Goal: Task Accomplishment & Management: Manage account settings

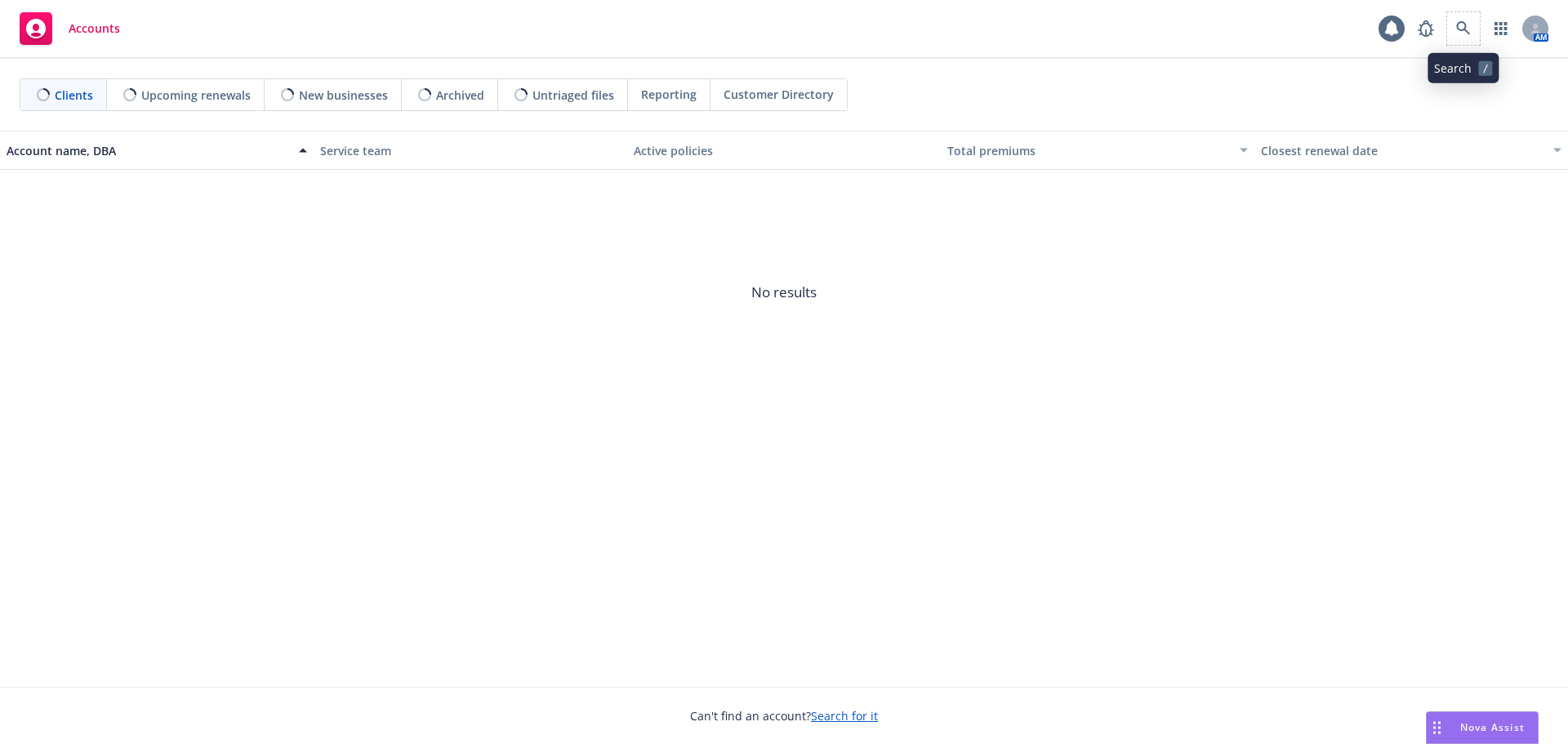
click at [1479, 14] on span at bounding box center [1464, 29] width 33 height 33
click at [1461, 24] on icon at bounding box center [1463, 28] width 14 height 14
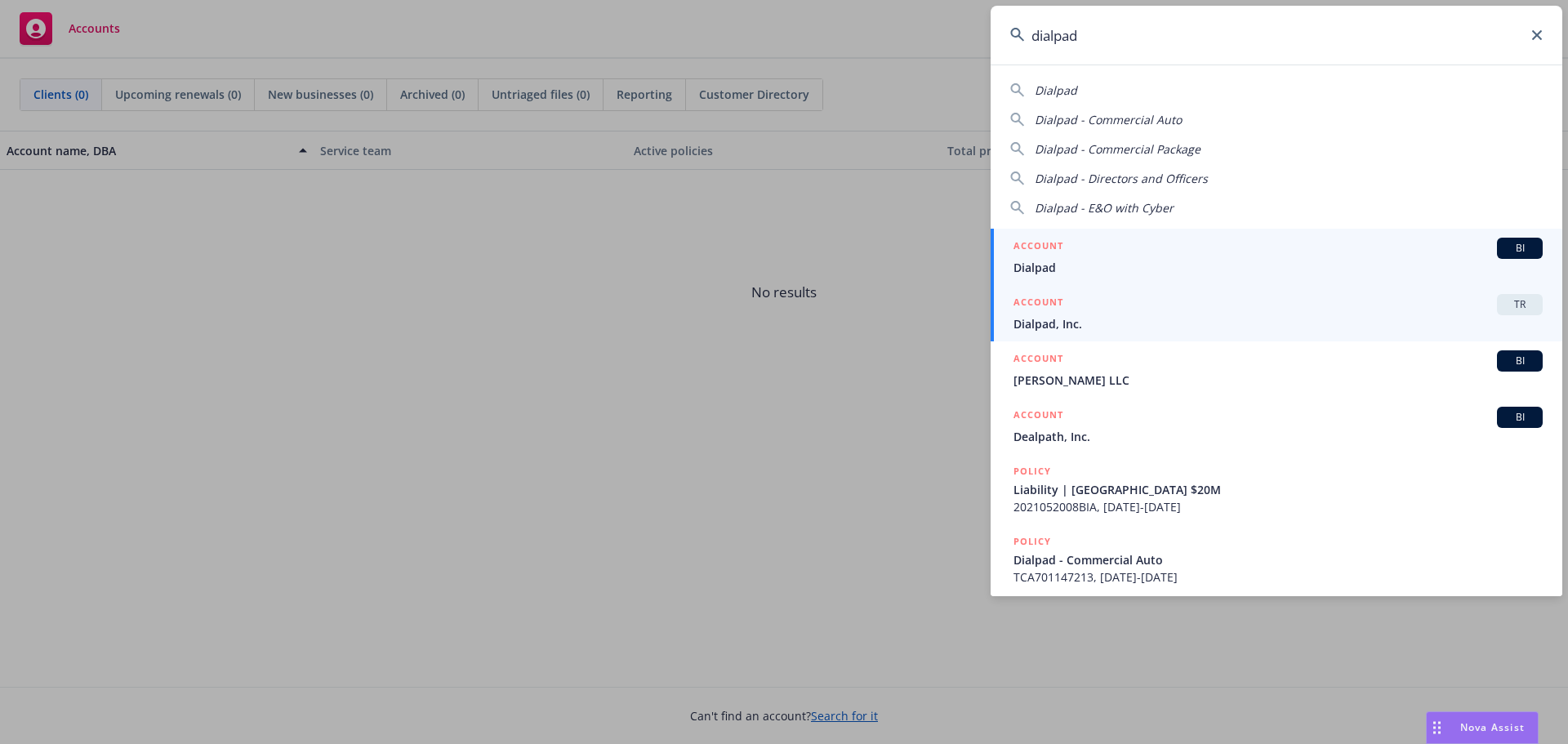
type input "dialpad"
click at [1070, 303] on div "ACCOUNT TR" at bounding box center [1278, 304] width 529 height 21
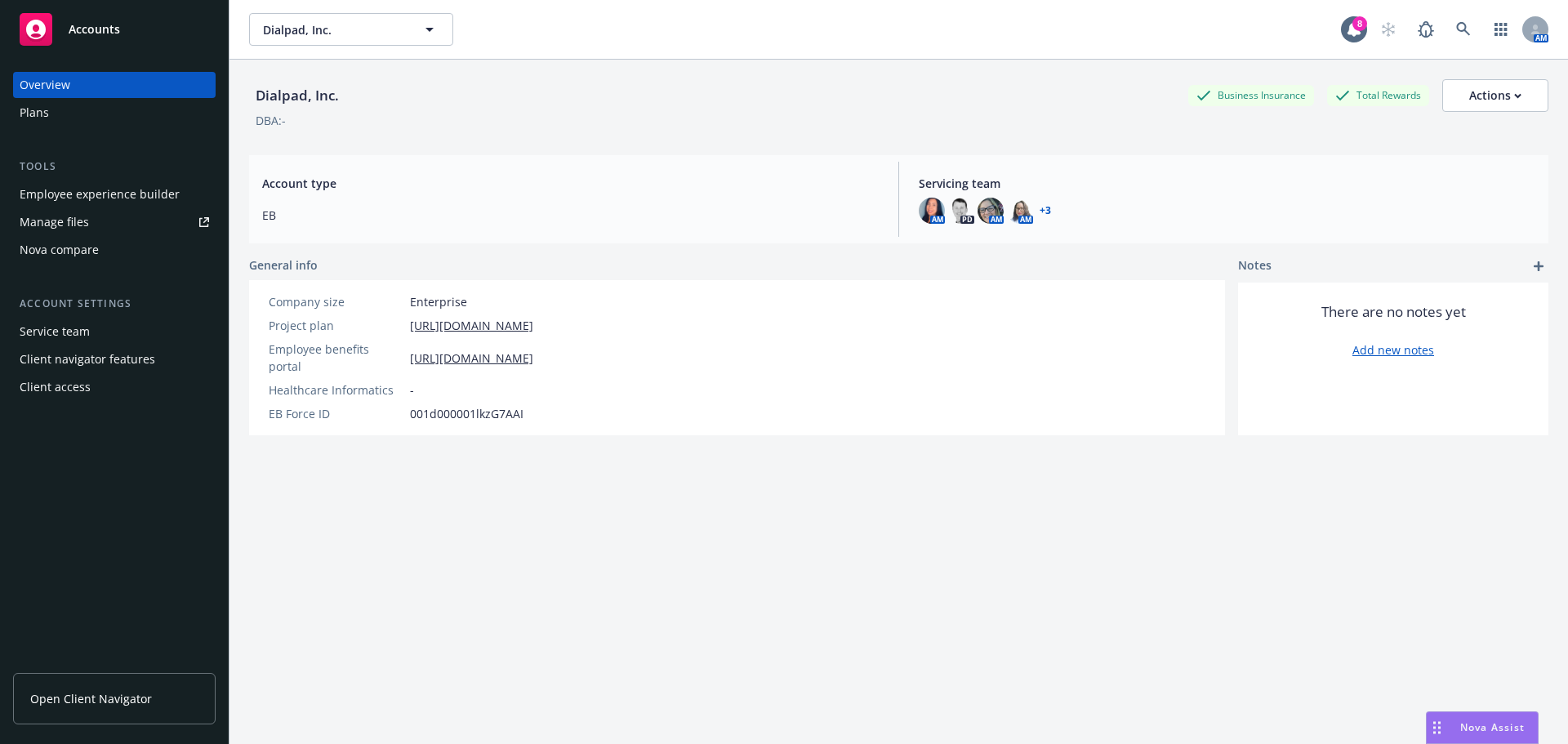
click at [75, 376] on div "Client access" at bounding box center [55, 386] width 71 height 26
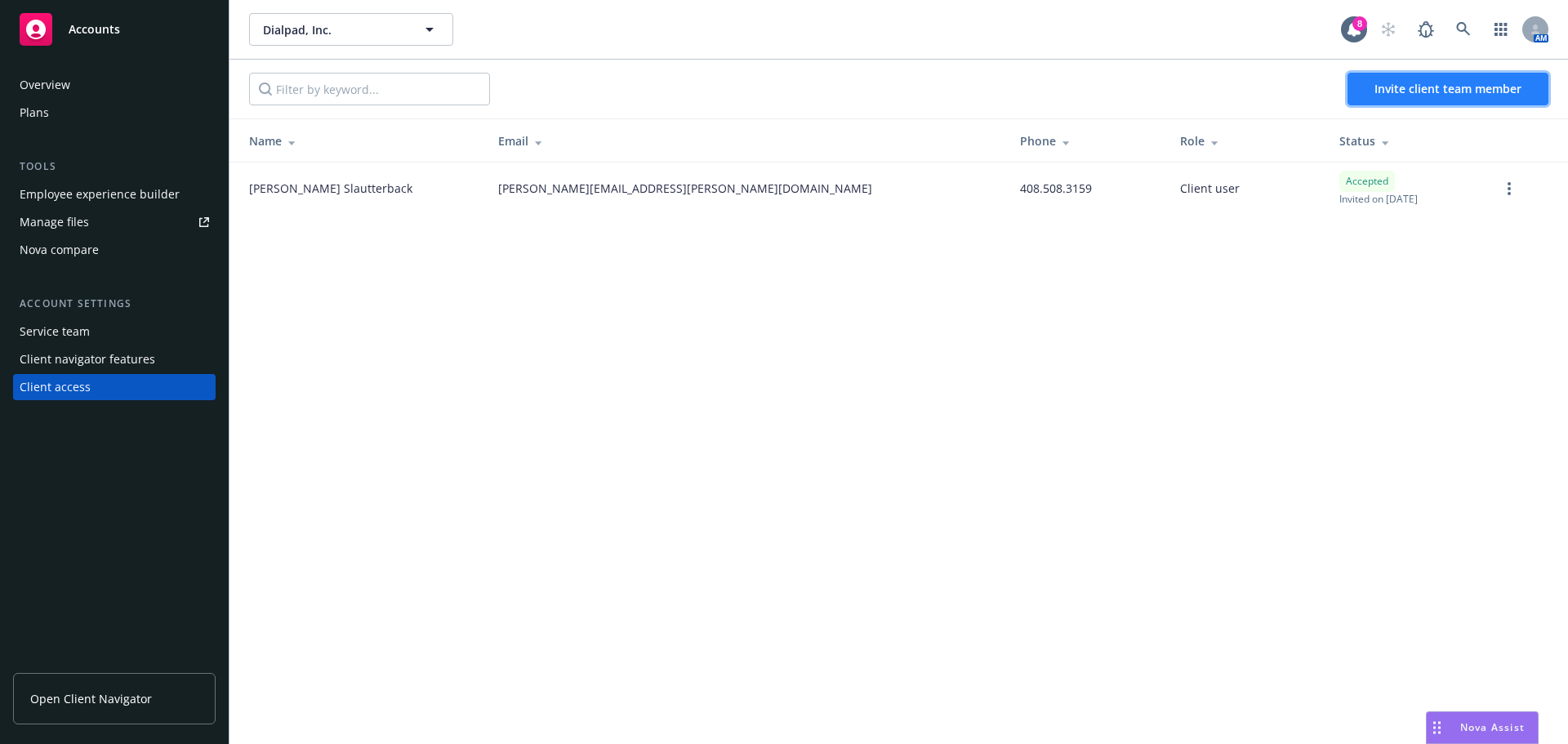
click at [1411, 74] on button "Invite client team member" at bounding box center [1447, 89] width 201 height 33
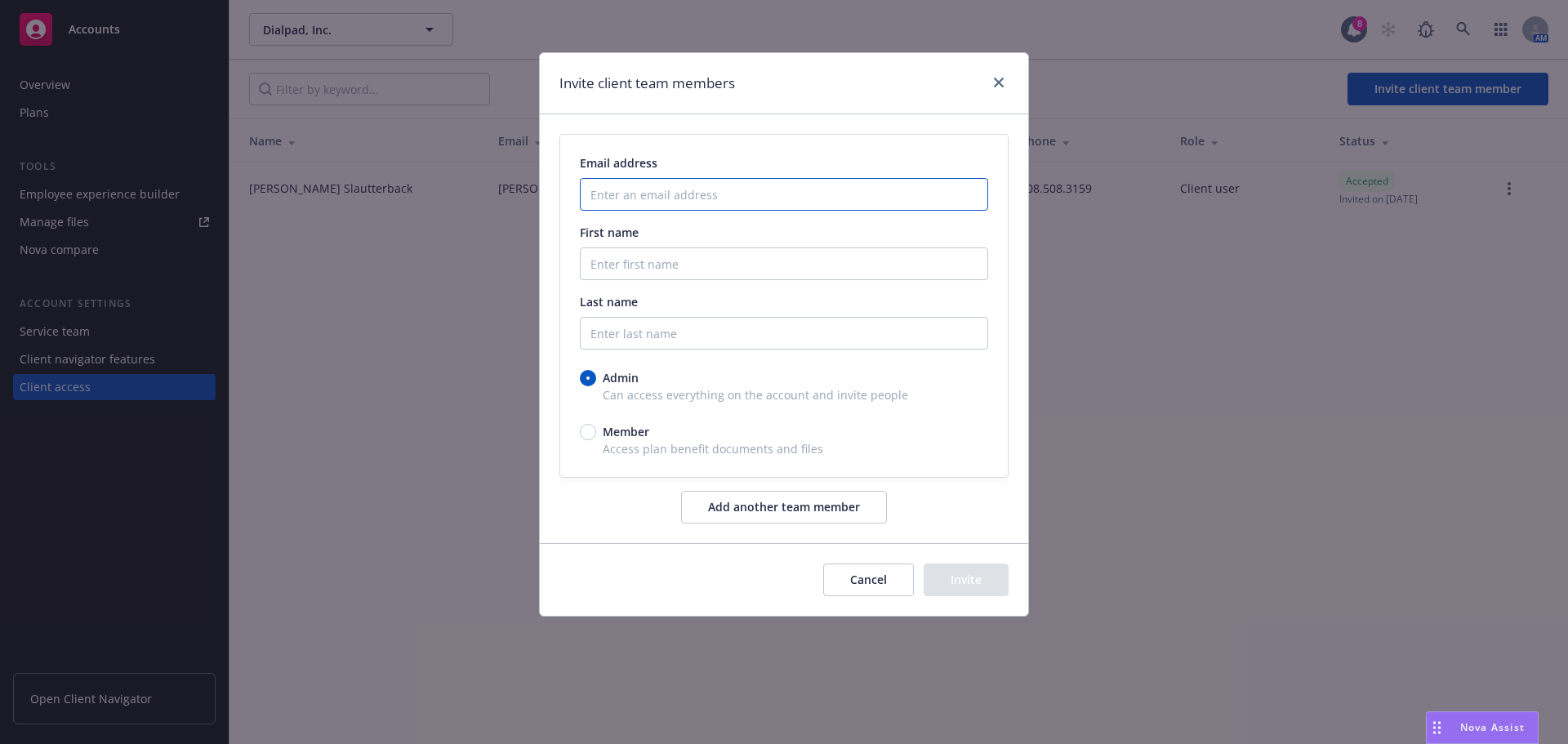
click at [704, 182] on input "Enter an email address" at bounding box center [784, 194] width 409 height 33
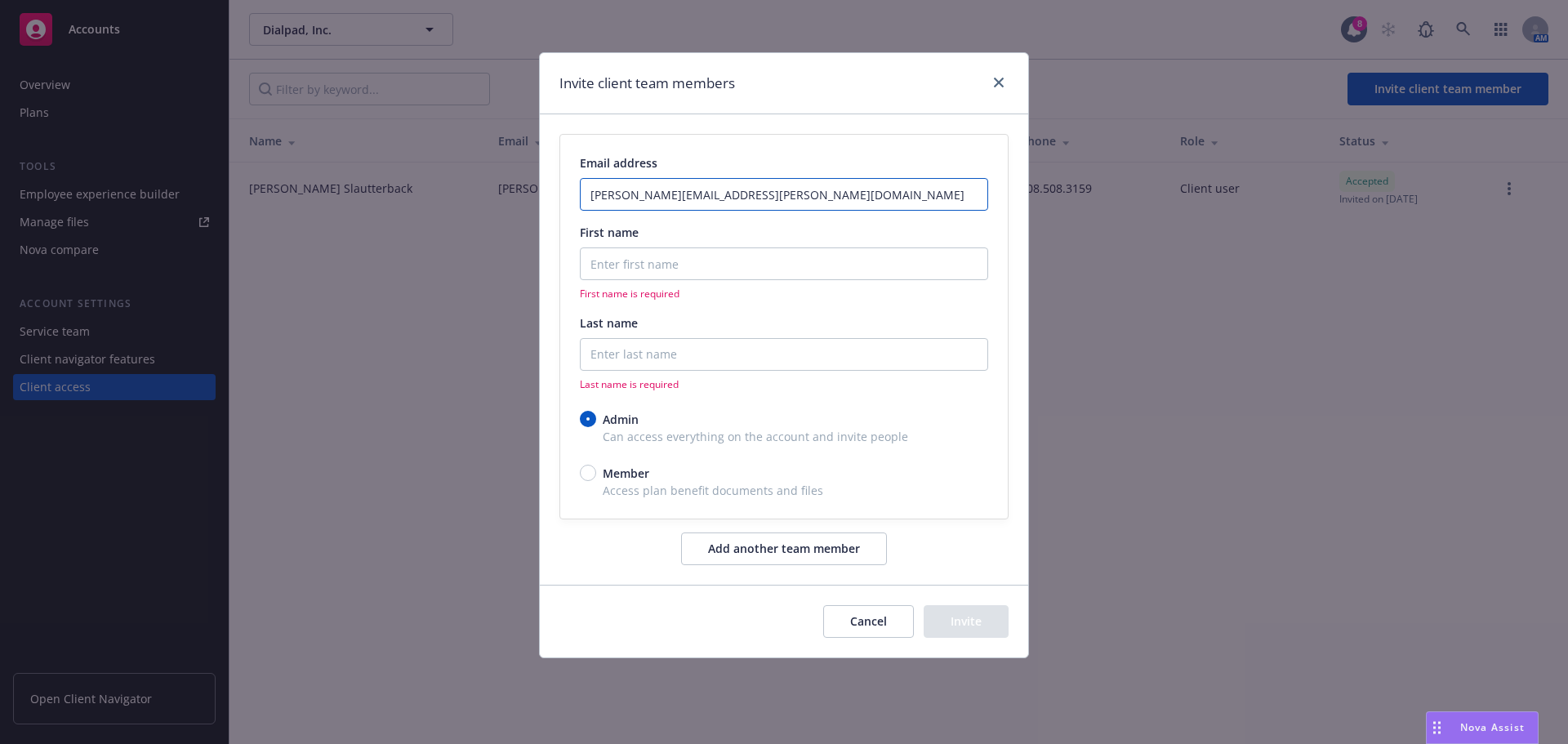
type input "[PERSON_NAME][EMAIL_ADDRESS][PERSON_NAME][DOMAIN_NAME]"
click at [701, 264] on input "First name" at bounding box center [784, 264] width 409 height 33
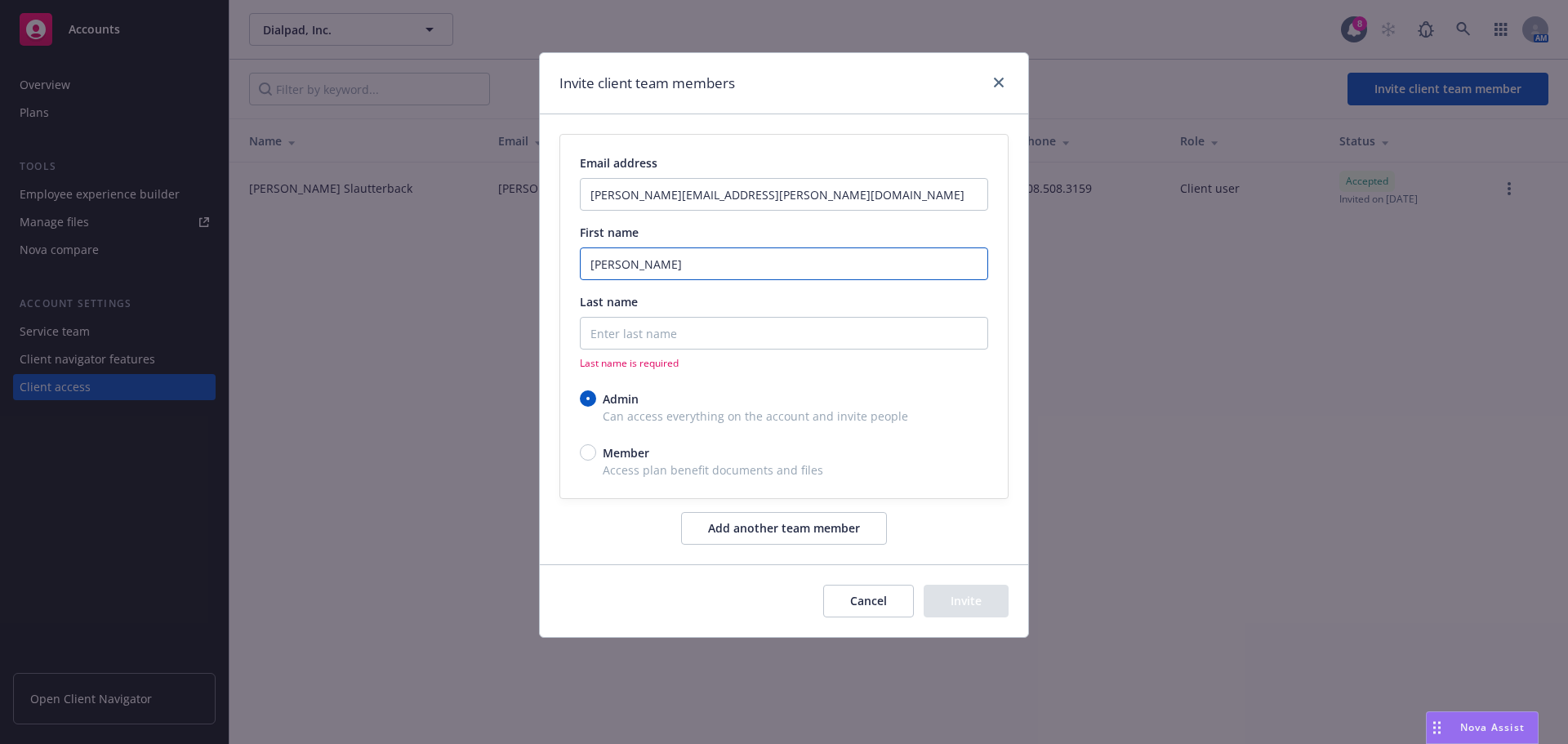
type input "[PERSON_NAME]"
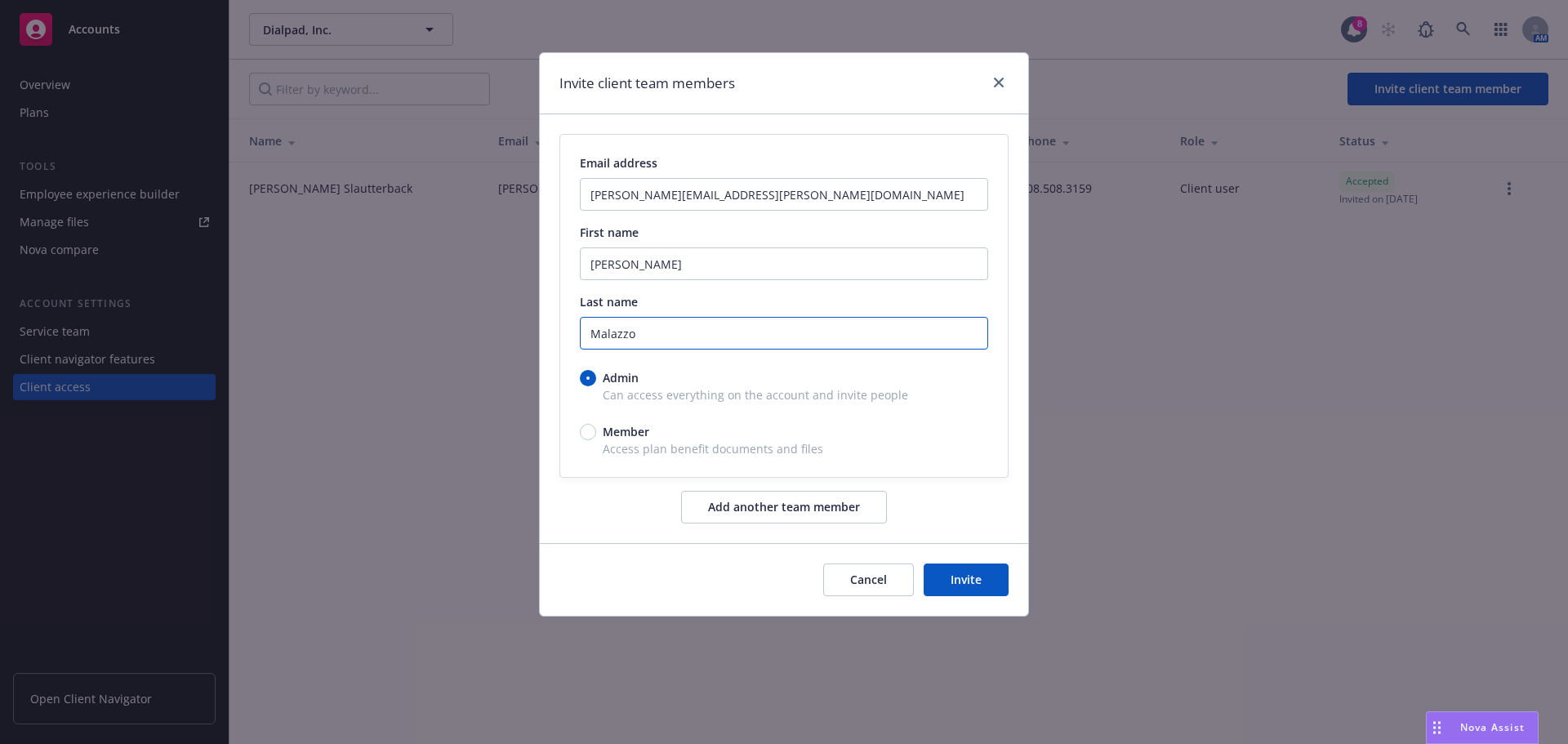
type input "Malazzo"
click at [961, 576] on button "Invite" at bounding box center [966, 580] width 85 height 33
